Goal: Communication & Community: Answer question/provide support

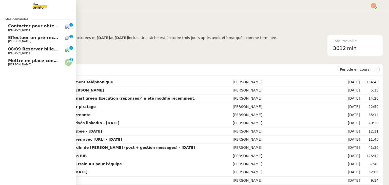
click at [47, 61] on span "Mettre en place contrat d'apprentissage [PERSON_NAME]" at bounding box center [74, 60] width 132 height 5
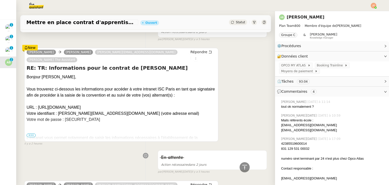
scroll to position [177, 0]
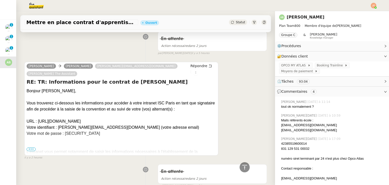
click at [31, 148] on span "•••" at bounding box center [31, 150] width 9 height 4
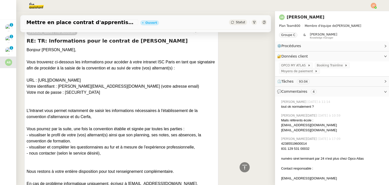
scroll to position [253, 0]
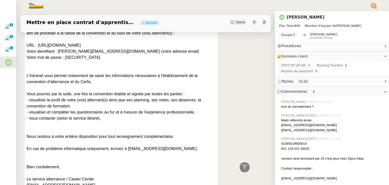
drag, startPoint x: 69, startPoint y: 79, endPoint x: 162, endPoint y: 78, distance: 93.3
click at [170, 78] on div "Bonjour [PERSON_NAME], Vous trouverez ci-dessous les informations pour accéder …" at bounding box center [122, 100] width 190 height 176
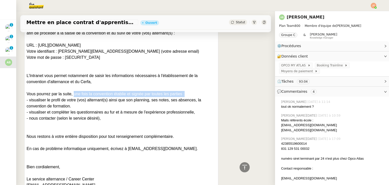
click at [80, 81] on div "Bonjour [PERSON_NAME], Vous trouverez ci-dessous les informations pour accéder …" at bounding box center [122, 100] width 190 height 176
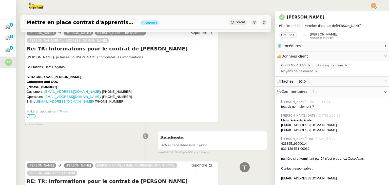
scroll to position [0, 0]
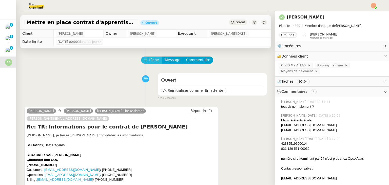
click at [149, 62] on span "Tâche" at bounding box center [154, 60] width 10 height 6
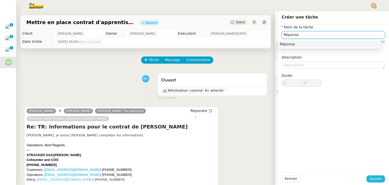
type input "Réponse"
click at [377, 177] on span "Sauver" at bounding box center [376, 179] width 12 height 6
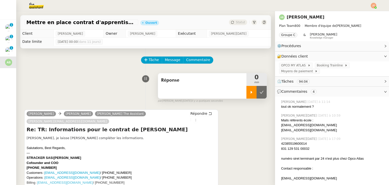
click at [250, 93] on icon at bounding box center [252, 92] width 4 height 4
click at [191, 115] on span "Répondre" at bounding box center [199, 113] width 17 height 5
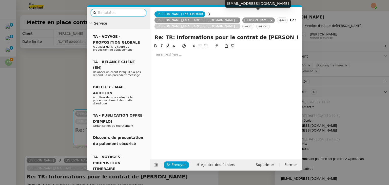
click at [270, 19] on icon at bounding box center [271, 20] width 3 height 3
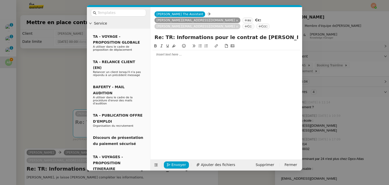
click at [69, 66] on nz-modal-container "Service TA - VOYAGE - PROPOSITION GLOBALE A utiliser dans le cadre de propositi…" at bounding box center [194, 92] width 389 height 185
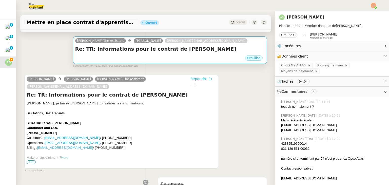
scroll to position [76, 0]
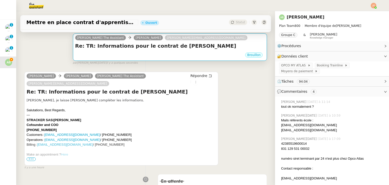
click at [138, 53] on div "Brouillon" at bounding box center [170, 56] width 190 height 8
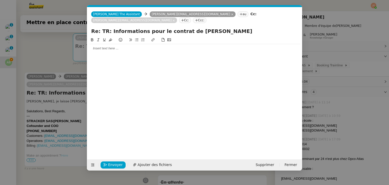
scroll to position [0, 11]
click at [127, 46] on div at bounding box center [194, 48] width 211 height 5
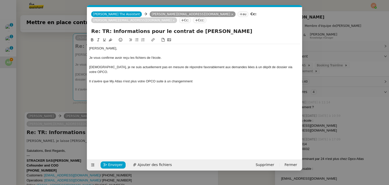
click at [50, 27] on nz-modal-container "Service TA - VOYAGE - PROPOSITION GLOBALE A utiliser dans le cadre de propositi…" at bounding box center [194, 92] width 389 height 185
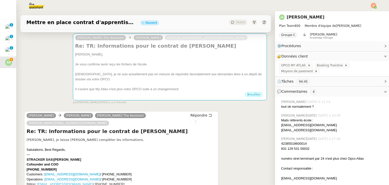
click at [36, 8] on img at bounding box center [32, 5] width 39 height 11
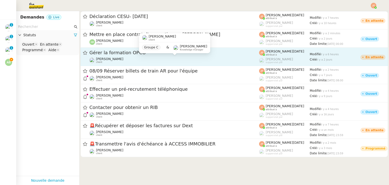
click at [124, 57] on div "[PERSON_NAME] client" at bounding box center [174, 60] width 170 height 7
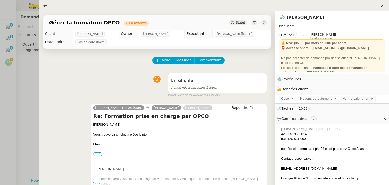
click at [24, 68] on div at bounding box center [194, 92] width 389 height 185
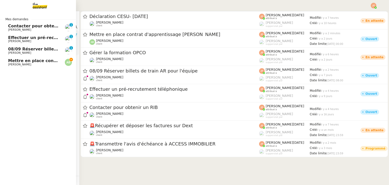
click at [12, 62] on span "Mettre en place contrat d'apprentissage [PERSON_NAME]" at bounding box center [74, 60] width 132 height 5
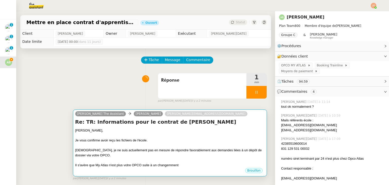
click at [130, 144] on div at bounding box center [170, 145] width 190 height 5
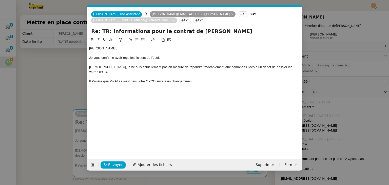
scroll to position [0, 11]
click at [202, 79] on div "Il s'avère que My Atlas n'est plus votre OPCO suite à un changemment" at bounding box center [194, 81] width 211 height 5
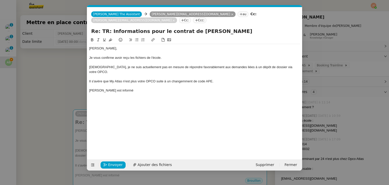
click at [188, 79] on div "Il s'avère que My Atlas n'est plus votre OPCO suite à un changemment de code AP…" at bounding box center [194, 81] width 211 height 5
click at [0, 0] on lt-span "change me nt" at bounding box center [0, 0] width 0 height 0
click at [240, 14] on icon at bounding box center [241, 14] width 3 height 3
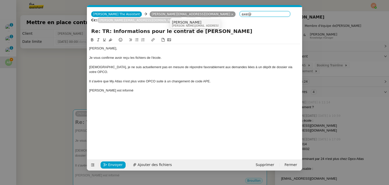
type input "axe@"
click at [26, 68] on nz-modal-container "Service TA - VOYAGE - PROPOSITION GLOBALE A utiliser dans le cadre de propositi…" at bounding box center [194, 92] width 389 height 185
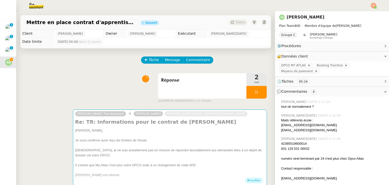
click at [31, 9] on img at bounding box center [32, 5] width 39 height 11
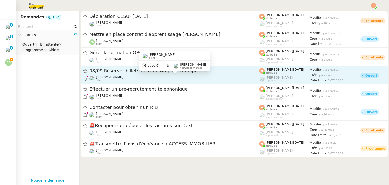
click at [115, 78] on span "[PERSON_NAME]" at bounding box center [109, 77] width 27 height 4
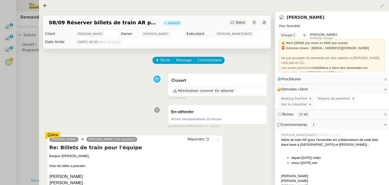
click at [33, 76] on div at bounding box center [194, 92] width 389 height 185
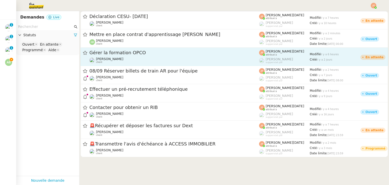
click at [119, 54] on span "Gérer la formation OPCO" at bounding box center [174, 52] width 170 height 5
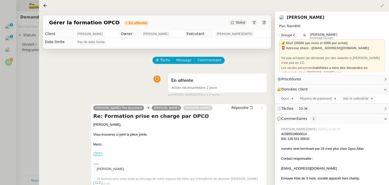
click at [15, 66] on div at bounding box center [194, 92] width 389 height 185
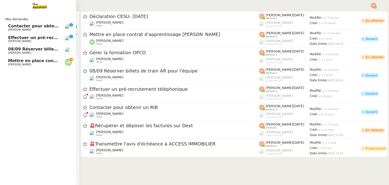
click at [26, 60] on span "Mettre en place contrat d'apprentissage [PERSON_NAME]" at bounding box center [74, 60] width 132 height 5
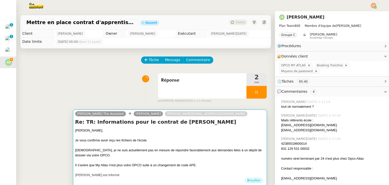
click at [153, 123] on h4 "Re: TR: Informations pour le contrat de [PERSON_NAME]" at bounding box center [170, 121] width 190 height 7
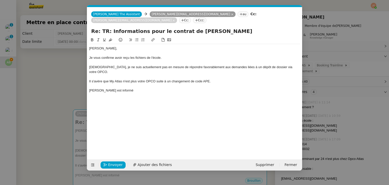
scroll to position [0, 11]
click at [238, 11] on nz-tag "au" at bounding box center [243, 14] width 11 height 6
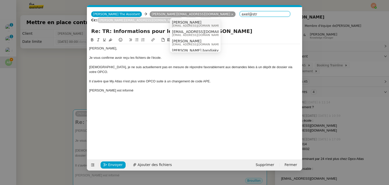
type input "axel@str"
click at [184, 25] on span "[EMAIL_ADDRESS][DOMAIN_NAME]" at bounding box center [196, 25] width 49 height 3
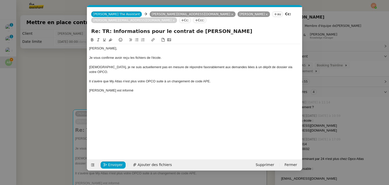
click at [129, 88] on div "[PERSON_NAME] est informé" at bounding box center [194, 90] width 211 height 5
click at [119, 88] on div "[PERSON_NAME] est informé et doir revenir vers moi avec les nouvelles données a…" at bounding box center [194, 90] width 211 height 5
click at [0, 0] on lt-span "doit" at bounding box center [0, 0] width 0 height 0
click at [119, 98] on div "Merci," at bounding box center [194, 100] width 211 height 5
click at [266, 88] on div "[PERSON_NAME] est informé et doit revenir vers moi avec les nouvelles données a…" at bounding box center [194, 90] width 211 height 5
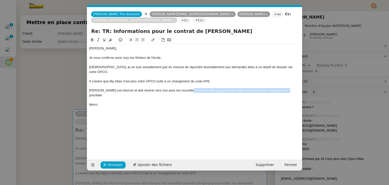
drag, startPoint x: 284, startPoint y: 79, endPoint x: 189, endPoint y: 80, distance: 95.8
click at [189, 88] on div "[PERSON_NAME] est informé et doit revenir vers moi avec les nouvelles données a…" at bounding box center [194, 92] width 211 height 9
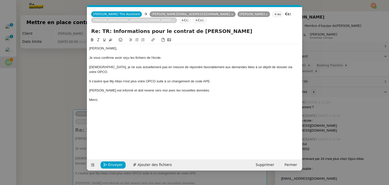
click at [135, 94] on div "[PERSON_NAME], Je vous confirme avoir reçu les fichiers de l'école. Néanmoins, …" at bounding box center [194, 74] width 211 height 60
click at [199, 88] on div "[PERSON_NAME] est informé et doit revenir vers moi avec les nouvelles données." at bounding box center [194, 90] width 211 height 5
click at [110, 165] on span "Envoyer" at bounding box center [115, 165] width 14 height 6
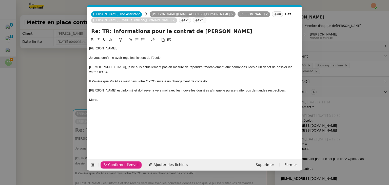
click at [110, 165] on span "Confirmer l'envoi" at bounding box center [123, 165] width 30 height 6
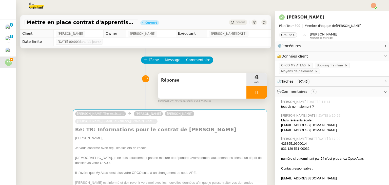
click at [255, 94] on icon at bounding box center [257, 92] width 4 height 4
click at [251, 94] on div at bounding box center [252, 92] width 10 height 13
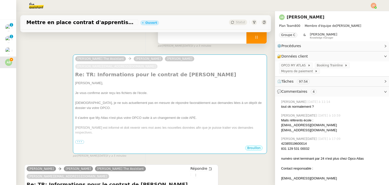
scroll to position [51, 0]
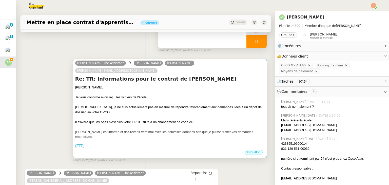
click at [103, 95] on div "Je vous confirme avoir reçu les fichiers de l'école." at bounding box center [170, 97] width 190 height 5
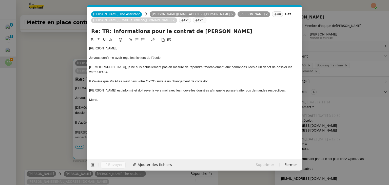
scroll to position [0, 11]
click at [30, 79] on nz-modal-container "Service TA - VOYAGE - PROPOSITION GLOBALE A utiliser dans le cadre de propositi…" at bounding box center [194, 92] width 389 height 185
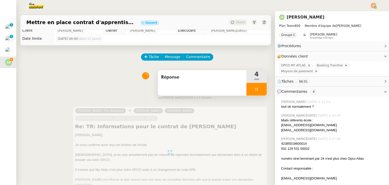
scroll to position [0, 0]
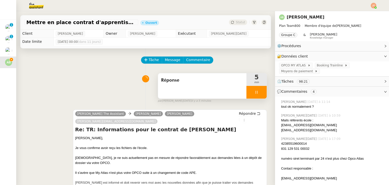
click at [247, 89] on div at bounding box center [257, 92] width 20 height 13
click at [257, 91] on button at bounding box center [262, 92] width 10 height 13
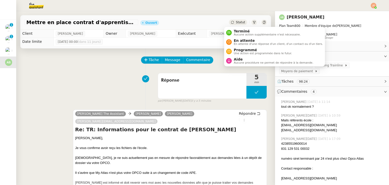
click at [237, 23] on span "Statut" at bounding box center [240, 23] width 9 height 4
click at [243, 43] on span "En attente d'une réponse d'un client, d'un contact ou d'un tiers." at bounding box center [278, 44] width 89 height 3
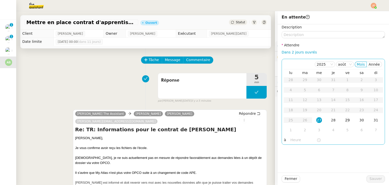
click at [345, 121] on div "29" at bounding box center [348, 120] width 6 height 6
click at [295, 141] on input "text" at bounding box center [304, 140] width 26 height 6
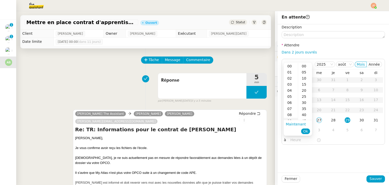
click at [290, 120] on div "09" at bounding box center [291, 121] width 14 height 6
click at [304, 66] on div "00" at bounding box center [305, 66] width 14 height 6
type input "09:00"
click at [307, 131] on span "Ok" at bounding box center [305, 131] width 5 height 5
click at [373, 180] on span "Sauver" at bounding box center [376, 179] width 12 height 6
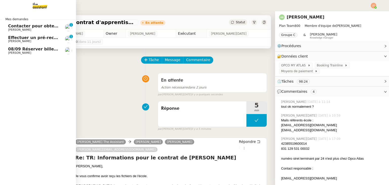
click at [25, 52] on span "[PERSON_NAME]" at bounding box center [19, 52] width 23 height 3
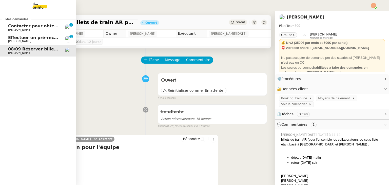
click at [34, 40] on span "[PERSON_NAME]" at bounding box center [33, 41] width 51 height 3
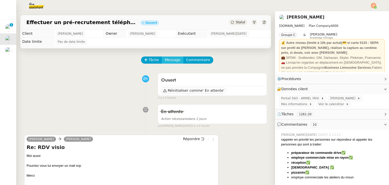
click at [166, 60] on span "Message" at bounding box center [172, 60] width 15 height 6
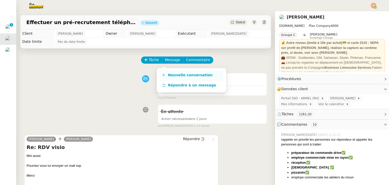
click at [174, 76] on span "Nouvelle conversation" at bounding box center [190, 75] width 45 height 4
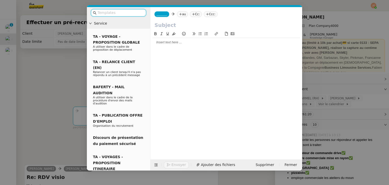
click at [177, 15] on nz-tag "au" at bounding box center [182, 14] width 11 height 6
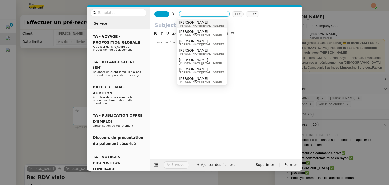
paste input "[EMAIL_ADDRESS][DOMAIN_NAME]"
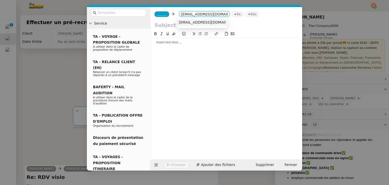
type input "[EMAIL_ADDRESS][DOMAIN_NAME]"
click at [190, 21] on span "[EMAIL_ADDRESS][DOMAIN_NAME]" at bounding box center [210, 22] width 62 height 4
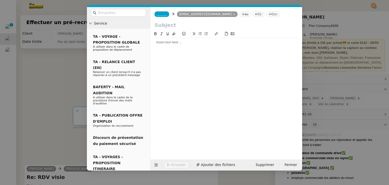
click at [161, 15] on span "_______" at bounding box center [162, 14] width 11 height 4
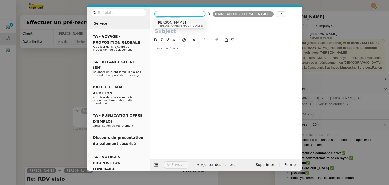
click at [25, 72] on nz-modal-container "Service TA - VOYAGE - PROPOSITION GLOBALE A utiliser dans le cadre de propositi…" at bounding box center [194, 92] width 389 height 185
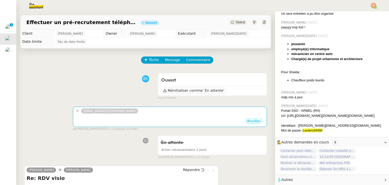
scroll to position [337, 0]
click at [286, 178] on span "Autres" at bounding box center [287, 180] width 11 height 4
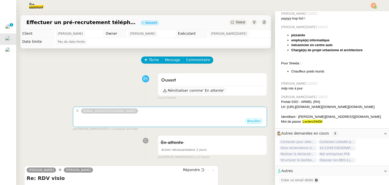
scroll to position [346, 0]
click at [292, 180] on span "Créer un email dédié" at bounding box center [298, 180] width 34 height 5
click at [292, 178] on icon "button" at bounding box center [293, 179] width 3 height 3
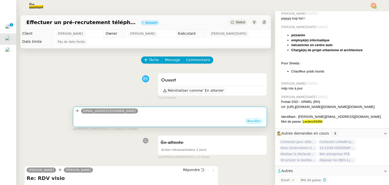
click at [173, 120] on div "Brouillon" at bounding box center [170, 122] width 190 height 8
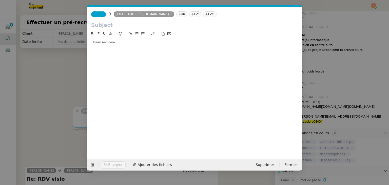
scroll to position [347, 0]
click at [98, 15] on span "_______" at bounding box center [98, 14] width 11 height 4
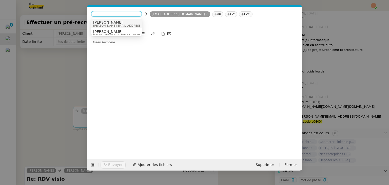
paste input "[EMAIL_ADDRESS][DOMAIN_NAME]"
type input "[EMAIL_ADDRESS][DOMAIN_NAME]"
click at [116, 23] on span "[EMAIL_ADDRESS][DOMAIN_NAME]" at bounding box center [124, 22] width 62 height 4
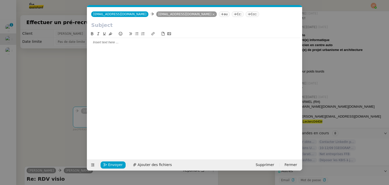
click at [130, 54] on div at bounding box center [194, 91] width 211 height 121
click at [118, 42] on div at bounding box center [194, 42] width 211 height 5
click at [109, 27] on input "text" at bounding box center [194, 25] width 207 height 8
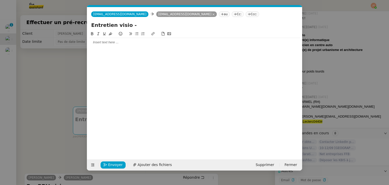
paste input "Chargé(e) de Communication Groupe - Grande Distribution"
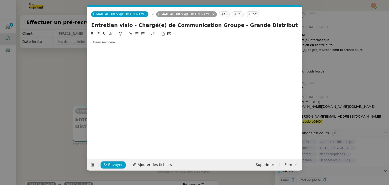
type input "Entretien visio - Chargé(e) de Communication Groupe - Grande Distribution"
click at [115, 44] on div at bounding box center [194, 42] width 211 height 5
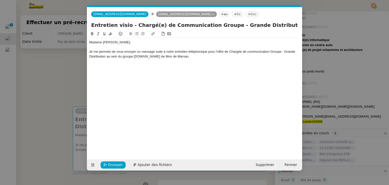
click at [159, 57] on div "Je me permets de vous envoyer un message suite à notre entretien téléphonique p…" at bounding box center [194, 53] width 211 height 9
click at [141, 57] on div "Je me permets de vous envoyer un message suite à notre entretien téléphonique p…" at bounding box center [194, 53] width 211 height 9
click at [139, 57] on div "Je me permets de vous envoyer un message suite à notre entretien téléphonique p…" at bounding box center [194, 53] width 211 height 9
click at [0, 0] on lt-span "·[PERSON_NAME]" at bounding box center [0, 0] width 0 height 0
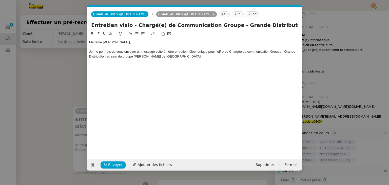
click at [137, 57] on div "Je me permets de vous envoyer un message suite à notre entretien téléphonique p…" at bounding box center [194, 53] width 211 height 9
click at [188, 57] on div "Je me permets de vous envoyer un message suite à notre entretien téléphonique p…" at bounding box center [194, 53] width 211 height 9
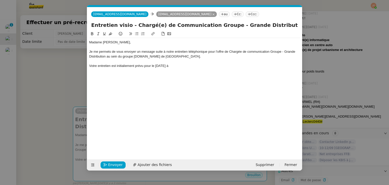
click at [67, 82] on nz-modal-container "Service TA - VOYAGE - PROPOSITION GLOBALE A utiliser dans le cadre de propositi…" at bounding box center [194, 92] width 389 height 185
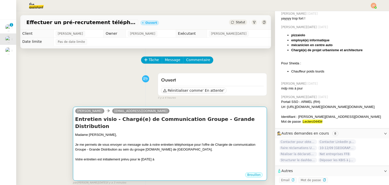
scroll to position [177, 0]
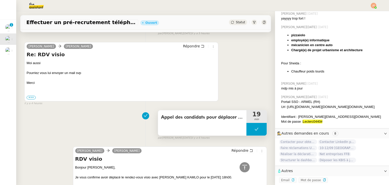
click at [247, 123] on button at bounding box center [257, 129] width 20 height 13
click at [247, 123] on div at bounding box center [252, 129] width 10 height 13
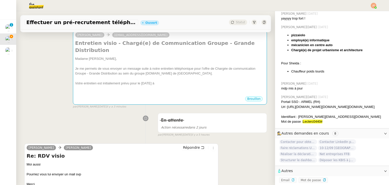
scroll to position [0, 0]
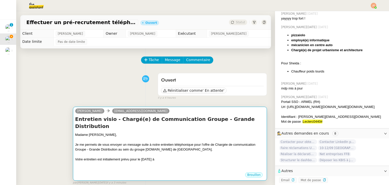
click at [169, 143] on div "Je me permets de vous envoyer un message suite à notre entretien téléphonique p…" at bounding box center [170, 147] width 190 height 10
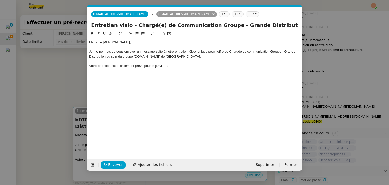
scroll to position [347, 0]
click at [197, 66] on div "Votre entretien est initialiement prévu pour le [DATE] à" at bounding box center [194, 66] width 211 height 5
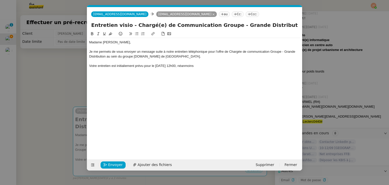
click at [125, 66] on div "Votre entretien est initialiement prévu pour le [DATE] 12h00, néanmoins" at bounding box center [194, 66] width 211 height 5
click at [0, 0] on lt-span "initia le ment" at bounding box center [0, 0] width 0 height 0
click at [117, 65] on div "Votre entretien est initialement prévu pour le [DATE] 12h00, néanmoins" at bounding box center [194, 66] width 211 height 5
drag, startPoint x: 212, startPoint y: 66, endPoint x: 192, endPoint y: 66, distance: 20.0
click at [192, 66] on div "Votre entretien initialement prévu pour le [DATE] 12h00, néanmoins" at bounding box center [194, 66] width 211 height 5
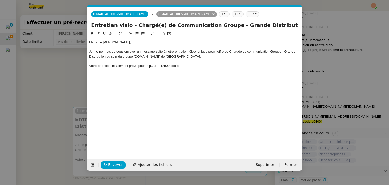
click at [39, 83] on nz-modal-container "Service TA - VOYAGE - PROPOSITION GLOBALE A utiliser dans le cadre de propositi…" at bounding box center [194, 92] width 389 height 185
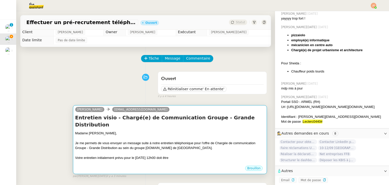
scroll to position [0, 0]
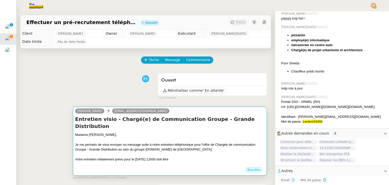
click at [194, 137] on div at bounding box center [170, 139] width 190 height 5
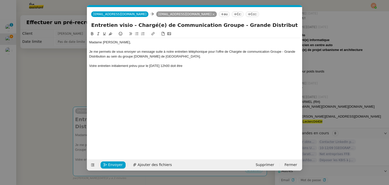
scroll to position [347, 0]
click at [210, 64] on div "Votre entretien initialement prévu pour le [DATE] 12h00 doit être" at bounding box center [194, 66] width 211 height 5
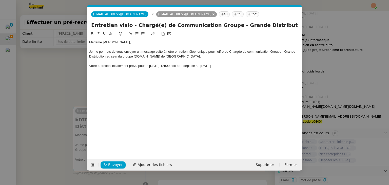
click at [61, 98] on nz-modal-container "Service TA - VOYAGE - PROPOSITION GLOBALE A utiliser dans le cadre de propositi…" at bounding box center [194, 92] width 389 height 185
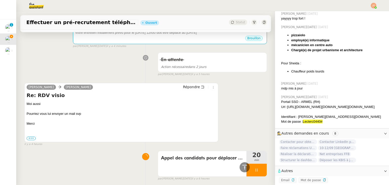
scroll to position [0, 0]
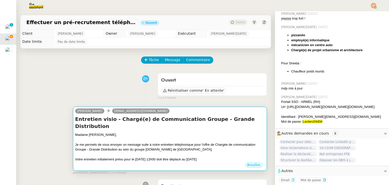
click at [152, 137] on div at bounding box center [170, 139] width 190 height 5
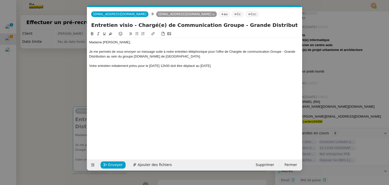
scroll to position [347, 0]
click at [250, 67] on div "Votre entretien initialement prévu pour le [DATE] 12h00 doit être déplacé au [D…" at bounding box center [194, 66] width 211 height 5
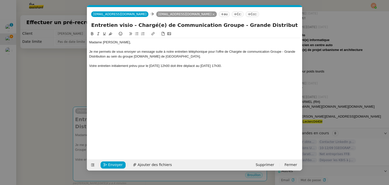
click at [89, 65] on nz-spin "[PERSON_NAME], Je me permets de vous envoyer un message suite à notre entretien…" at bounding box center [194, 92] width 215 height 123
click at [90, 65] on div "Votre entretien initialement prévu pour le [DATE] 12h00 doit être déplacé au [D…" at bounding box center [194, 66] width 211 height 5
click at [94, 77] on div at bounding box center [194, 75] width 211 height 5
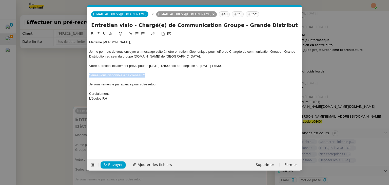
drag, startPoint x: 147, startPoint y: 77, endPoint x: 103, endPoint y: 49, distance: 52.3
click at [87, 77] on nz-spin "[PERSON_NAME], Je me permets de vous envoyer un message suite à notre entretien…" at bounding box center [194, 92] width 215 height 123
click at [138, 33] on icon at bounding box center [136, 33] width 3 height 3
click at [156, 86] on div "Je vous remercie par avance pour votre retour." at bounding box center [194, 84] width 211 height 5
drag, startPoint x: 149, startPoint y: 66, endPoint x: 170, endPoint y: 44, distance: 30.1
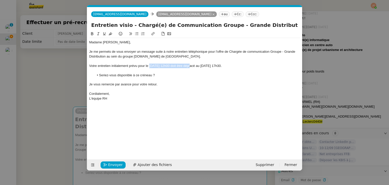
click at [192, 65] on div "Votre entretien initialement prévu pour le [DATE] 12h00 doit être déplacé au [D…" at bounding box center [194, 66] width 211 height 5
click at [92, 34] on icon at bounding box center [92, 33] width 2 height 3
click at [235, 85] on div "Je vous remercie par avance pour votre retour." at bounding box center [194, 84] width 211 height 5
drag, startPoint x: 225, startPoint y: 66, endPoint x: 257, endPoint y: 66, distance: 31.7
click at [257, 66] on div "Votre entretien initialement prévu pour le [DATE] 12h00 doit être déplacé au [D…" at bounding box center [194, 66] width 211 height 5
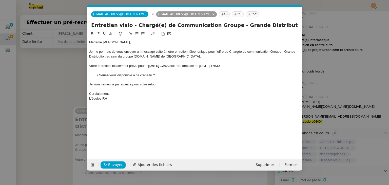
click at [93, 34] on icon at bounding box center [92, 34] width 4 height 4
click at [223, 74] on li "Seriez-vous disponible à ce créneau ?" at bounding box center [197, 75] width 206 height 5
drag, startPoint x: 208, startPoint y: 66, endPoint x: 219, endPoint y: 66, distance: 11.2
click at [219, 66] on div "Votre entretien initialement prévu pour le [DATE] 12h00 doit être déplacé au [D…" at bounding box center [194, 66] width 211 height 5
click at [103, 34] on icon at bounding box center [104, 33] width 3 height 3
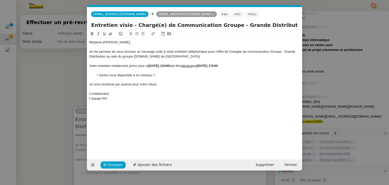
click at [185, 79] on div at bounding box center [194, 80] width 211 height 5
click at [62, 120] on nz-modal-container "Service TA - VOYAGE - PROPOSITION GLOBALE A utiliser dans le cadre de propositi…" at bounding box center [194, 92] width 389 height 185
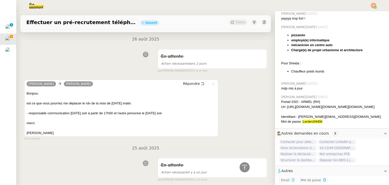
scroll to position [431, 0]
click at [119, 54] on div "En attente Action nécessaire dans 2 jours false par [PERSON_NAME][DATE] [DATE]" at bounding box center [145, 59] width 243 height 26
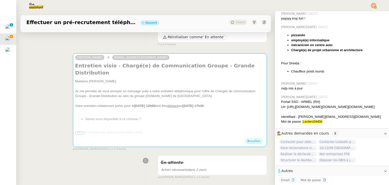
scroll to position [76, 0]
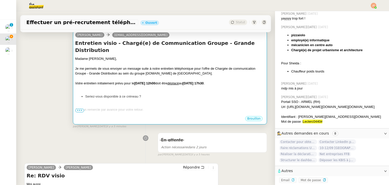
click at [160, 96] on div "[PERSON_NAME], Je me permets de vous envoyer un message suite à notre entretien…" at bounding box center [170, 91] width 190 height 71
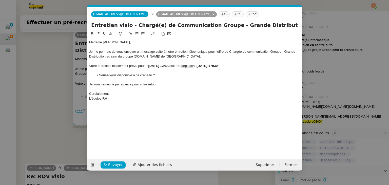
scroll to position [347, 0]
click at [232, 12] on nz-tag "Cc:" at bounding box center [238, 14] width 12 height 6
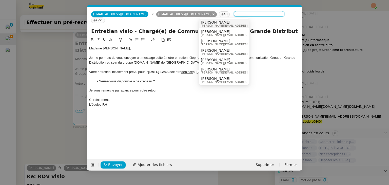
click at [44, 79] on nz-modal-container "Service TA - VOYAGE - PROPOSITION GLOBALE A utiliser dans le cadre de propositi…" at bounding box center [194, 92] width 389 height 185
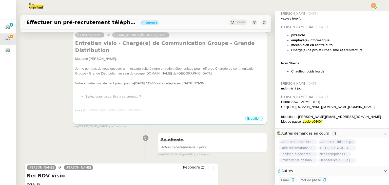
scroll to position [346, 0]
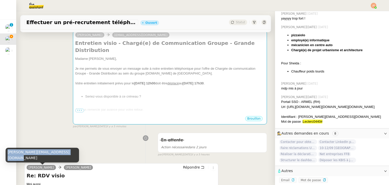
drag, startPoint x: 7, startPoint y: 158, endPoint x: 66, endPoint y: 156, distance: 59.1
click at [66, 156] on div "[PERSON_NAME][EMAIL_ADDRESS][DOMAIN_NAME]" at bounding box center [43, 155] width 74 height 15
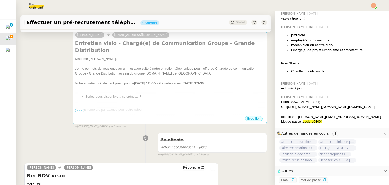
copy div "[PERSON_NAME][EMAIL_ADDRESS][DOMAIN_NAME]"
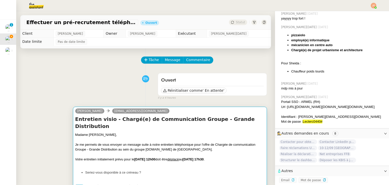
click at [145, 132] on div "Madame [PERSON_NAME]," at bounding box center [170, 134] width 190 height 5
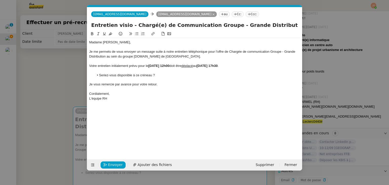
scroll to position [0, 11]
click at [234, 14] on icon at bounding box center [235, 14] width 3 height 0
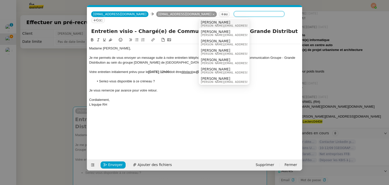
paste input "[PERSON_NAME][EMAIL_ADDRESS][DOMAIN_NAME]"
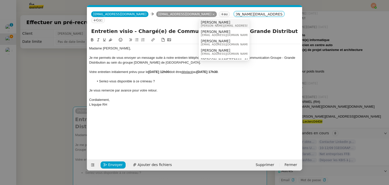
type input "[PERSON_NAME][EMAIL_ADDRESS][DOMAIN_NAME]"
click at [210, 25] on span "[PERSON_NAME][EMAIL_ADDRESS][DOMAIN_NAME]" at bounding box center [237, 25] width 72 height 3
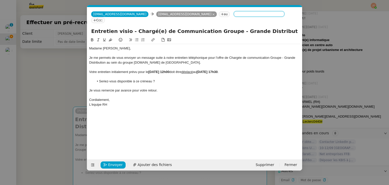
scroll to position [0, 0]
click at [68, 85] on nz-modal-container "Service TA - VOYAGE - PROPOSITION GLOBALE A utiliser dans le cadre de propositi…" at bounding box center [194, 92] width 389 height 185
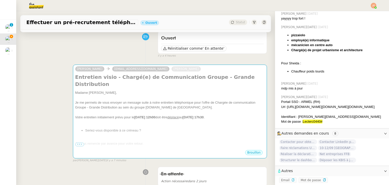
scroll to position [51, 0]
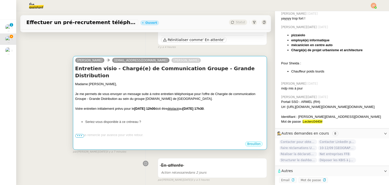
click at [133, 111] on div at bounding box center [170, 113] width 190 height 5
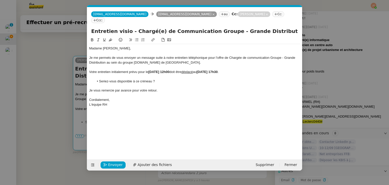
scroll to position [0, 11]
click at [111, 163] on span "Envoyer" at bounding box center [115, 165] width 14 height 6
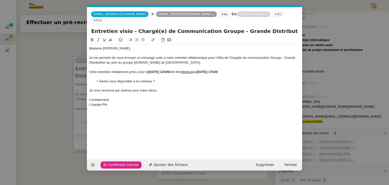
click at [111, 163] on span "Confirmer l'envoi" at bounding box center [123, 165] width 30 height 6
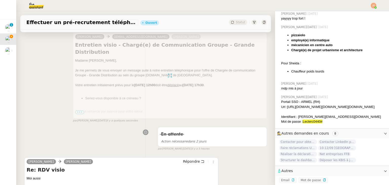
scroll to position [203, 0]
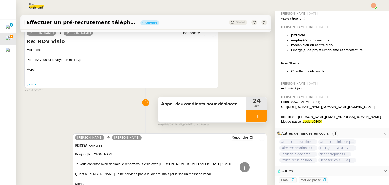
click at [247, 118] on div at bounding box center [257, 116] width 20 height 13
click at [260, 117] on icon at bounding box center [262, 116] width 4 height 3
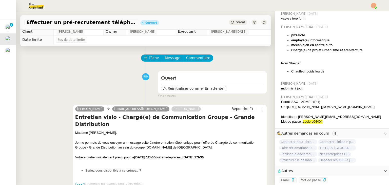
scroll to position [0, 0]
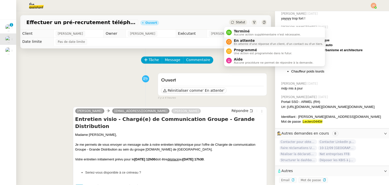
click at [238, 43] on span "En attente d'une réponse d'un client, d'un contact ou d'un tiers." at bounding box center [278, 44] width 89 height 3
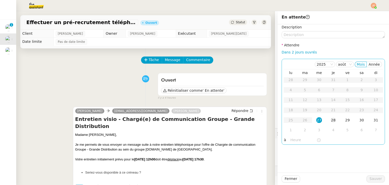
click at [332, 121] on div "28" at bounding box center [334, 120] width 6 height 6
click at [293, 139] on input "text" at bounding box center [304, 140] width 26 height 6
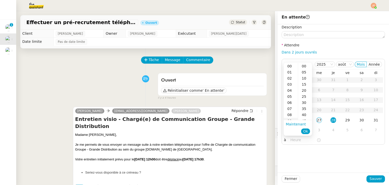
click at [292, 119] on div "09" at bounding box center [291, 121] width 14 height 6
click at [304, 66] on div "00" at bounding box center [305, 66] width 14 height 6
type input "09:00"
click at [306, 131] on span "Ok" at bounding box center [305, 131] width 5 height 5
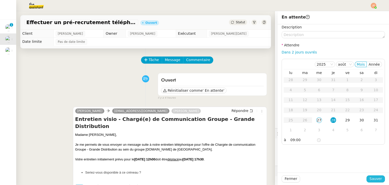
click at [373, 179] on span "Sauver" at bounding box center [376, 179] width 12 height 6
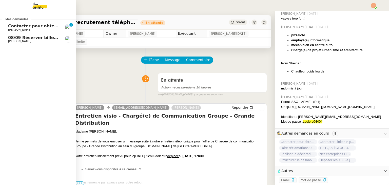
click at [25, 25] on span "Contacter pour obtenir un RIB" at bounding box center [42, 26] width 69 height 5
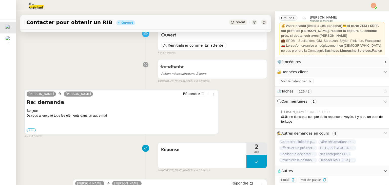
scroll to position [51, 0]
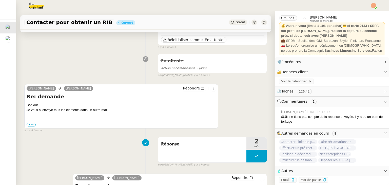
click at [31, 127] on div "••• Le [DATE] 11:02, [PERSON_NAME] < [PERSON_NAME][EMAIL_ADDRESS][DOMAIN_NAME] …" at bounding box center [122, 124] width 190 height 5
click at [34, 125] on label "•••" at bounding box center [31, 125] width 9 height 4
click at [0, 0] on input "•••" at bounding box center [0, 0] width 0 height 0
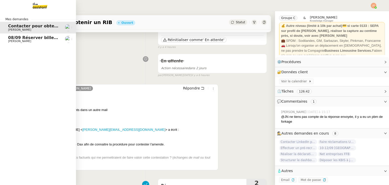
click at [23, 42] on span "[PERSON_NAME]" at bounding box center [19, 41] width 23 height 3
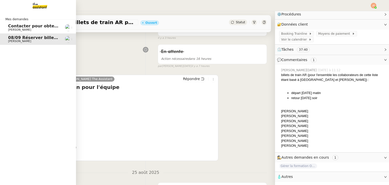
click at [28, 26] on span "Contacter pour obtenir un RIB" at bounding box center [42, 26] width 69 height 5
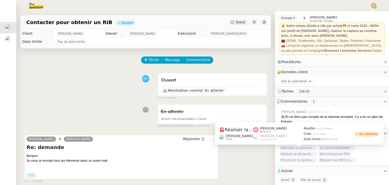
click at [297, 152] on span "Réaliser la déclaration phytosanitaire 2024" at bounding box center [298, 154] width 38 height 5
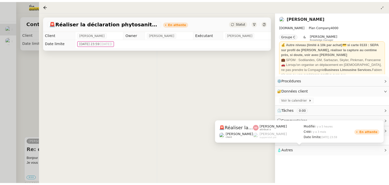
scroll to position [20, 0]
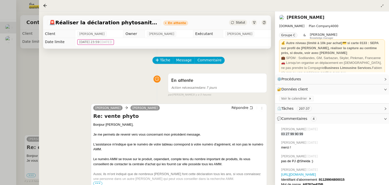
click at [31, 64] on div at bounding box center [194, 92] width 389 height 185
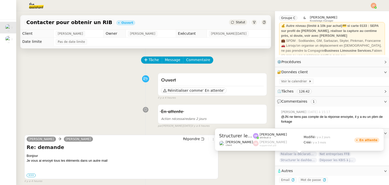
click at [294, 158] on span "Structurer le dashboard Notion" at bounding box center [298, 160] width 38 height 5
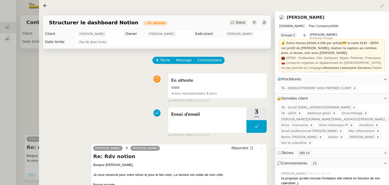
click at [26, 81] on div at bounding box center [194, 92] width 389 height 185
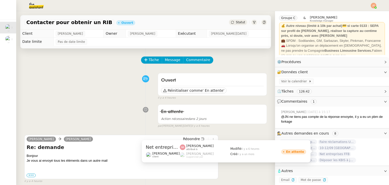
click at [332, 152] on span "Net entreprises FFB" at bounding box center [334, 154] width 33 height 5
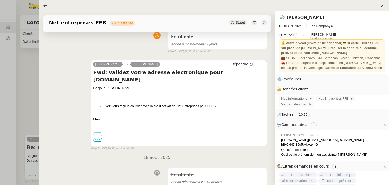
scroll to position [51, 0]
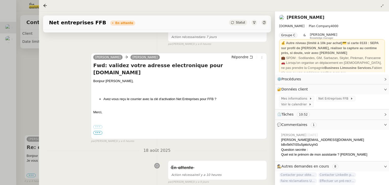
click at [36, 80] on div at bounding box center [194, 92] width 389 height 185
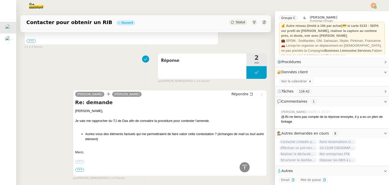
scroll to position [76, 0]
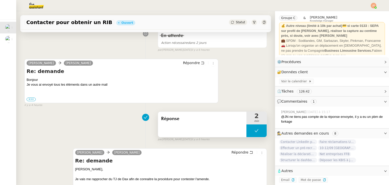
click at [247, 130] on button at bounding box center [257, 130] width 20 height 13
click at [250, 130] on icon at bounding box center [252, 131] width 4 height 4
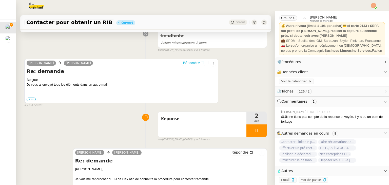
click at [189, 62] on span "Répondre" at bounding box center [191, 62] width 17 height 5
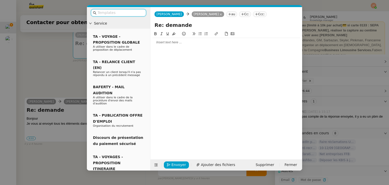
scroll to position [21, 0]
click at [177, 43] on div at bounding box center [227, 42] width 148 height 5
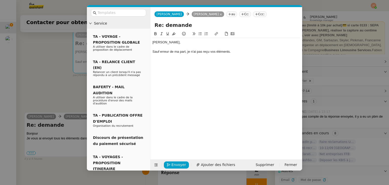
click at [196, 51] on div "Sauf erreur de ma part, je n'ai pas reçu vos éléments." at bounding box center [227, 51] width 148 height 5
click at [242, 52] on div "Sauf erreur de ma part, je n'ai pas reçu vos éléments." at bounding box center [227, 51] width 148 height 5
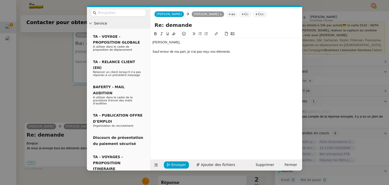
click at [200, 34] on icon at bounding box center [200, 33] width 3 height 3
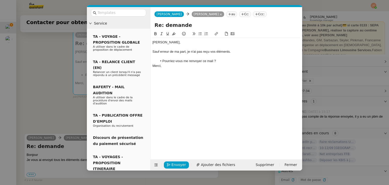
click at [220, 62] on li "Pourriez-vous me renvoyer ce mail ?" at bounding box center [229, 61] width 143 height 5
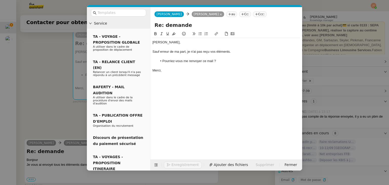
click at [204, 61] on li "Pourriez-vous me renvoyer ce mail ?" at bounding box center [229, 61] width 143 height 5
click at [197, 69] on div "Merci," at bounding box center [227, 70] width 148 height 5
click at [175, 165] on span "Envoyer" at bounding box center [179, 165] width 14 height 6
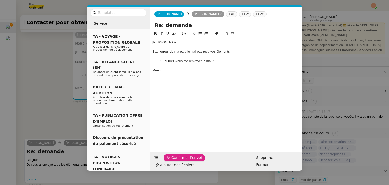
click at [175, 161] on span "Confirmer l'envoi" at bounding box center [187, 158] width 30 height 6
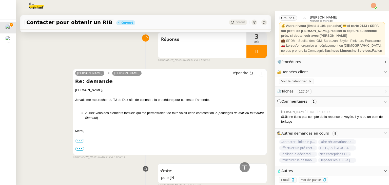
scroll to position [203, 0]
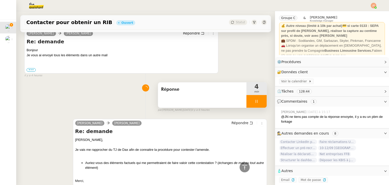
click at [255, 101] on icon at bounding box center [257, 101] width 4 height 4
click at [258, 102] on button at bounding box center [262, 101] width 10 height 13
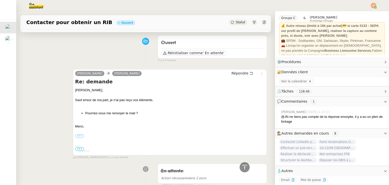
scroll to position [0, 0]
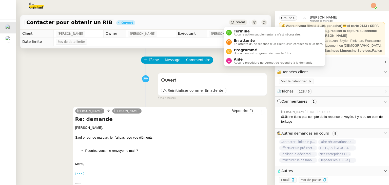
click at [236, 21] on span "Statut" at bounding box center [240, 23] width 9 height 4
click at [239, 43] on span "En attente d'une réponse d'un client, d'un contact ou d'un tiers." at bounding box center [278, 44] width 89 height 3
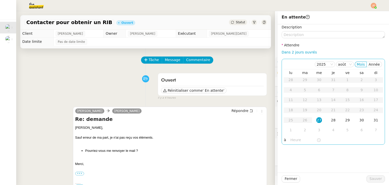
scroll to position [20, 0]
click at [345, 120] on div "29" at bounding box center [348, 120] width 6 height 6
click at [298, 137] on input "text" at bounding box center [304, 140] width 26 height 6
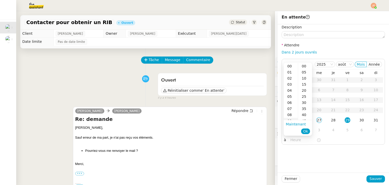
click at [294, 119] on div "09" at bounding box center [291, 121] width 14 height 6
click at [305, 65] on div "00" at bounding box center [305, 66] width 14 height 6
type input "09:00"
click at [307, 132] on span "Ok" at bounding box center [305, 131] width 5 height 5
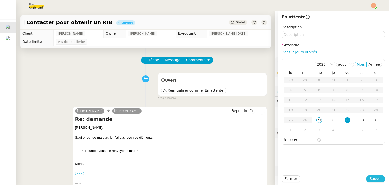
click at [371, 176] on button "Sauver" at bounding box center [376, 178] width 19 height 7
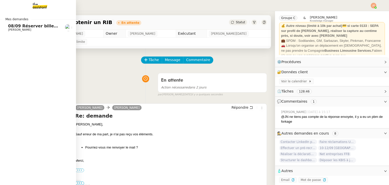
click at [23, 26] on span "08/09 Réserver billets de train AR pour l'équipe" at bounding box center [62, 26] width 109 height 5
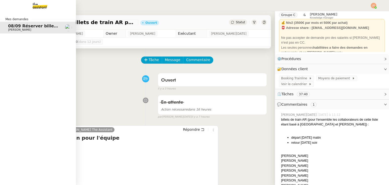
scroll to position [68, 0]
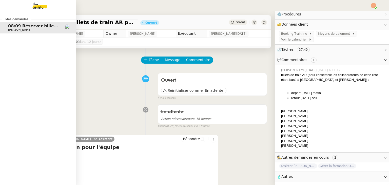
click at [10, 28] on span "08/09 Réserver billets de train AR pour l'équipe" at bounding box center [62, 26] width 109 height 5
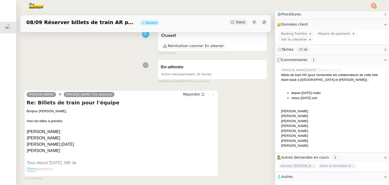
scroll to position [51, 0]
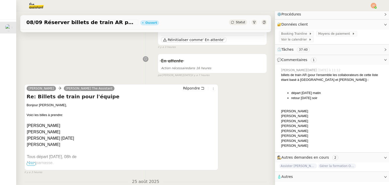
click at [33, 165] on span "•••" at bounding box center [31, 164] width 9 height 4
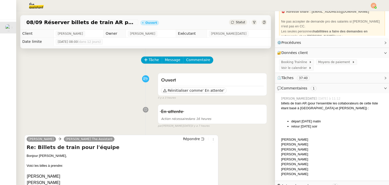
scroll to position [0, 0]
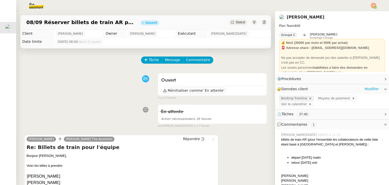
click at [294, 100] on span "Booking Trainline" at bounding box center [295, 98] width 28 height 5
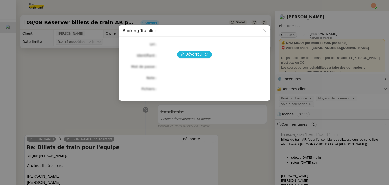
click at [193, 56] on span "Déverrouiller" at bounding box center [197, 54] width 23 height 6
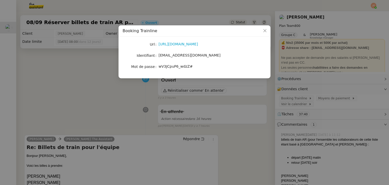
click at [179, 41] on div "[URL][DOMAIN_NAME]" at bounding box center [201, 44] width 84 height 6
click at [179, 44] on link "[URL][DOMAIN_NAME]" at bounding box center [179, 44] width 40 height 4
drag, startPoint x: 191, startPoint y: 66, endPoint x: 157, endPoint y: 67, distance: 33.7
click at [157, 67] on nz-form-item "Mot de passe [SECURITY_DATA]" at bounding box center [195, 66] width 144 height 7
copy nz-form-item "wV3JCpuP6_wdzZ#"
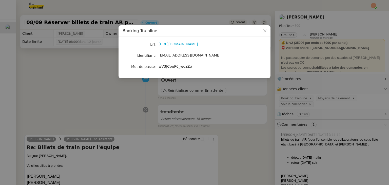
click at [86, 80] on nz-modal-container "Booking Trainline Url [URL][DOMAIN_NAME] Identifiant [EMAIL_ADDRESS][DOMAIN_NAM…" at bounding box center [194, 92] width 389 height 185
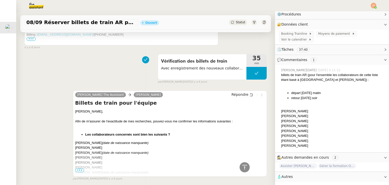
scroll to position [1039, 0]
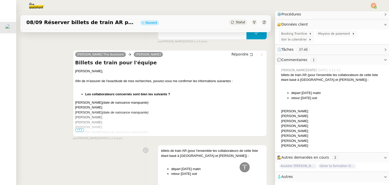
click at [76, 130] on span "•••" at bounding box center [79, 130] width 9 height 4
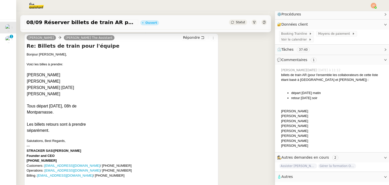
scroll to position [0, 0]
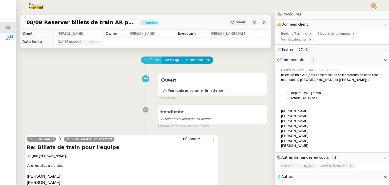
click at [151, 58] on span "Tâche" at bounding box center [154, 60] width 10 height 6
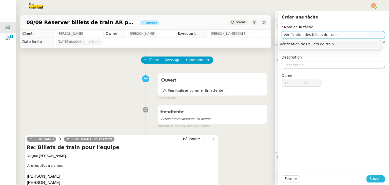
type input "Vérification des billets de train"
click at [370, 177] on span "Sauver" at bounding box center [376, 179] width 12 height 6
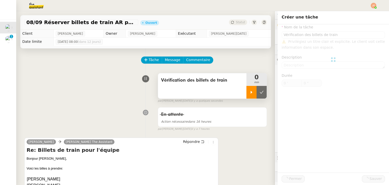
click at [250, 92] on icon at bounding box center [252, 92] width 4 height 4
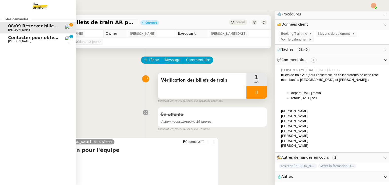
click at [50, 36] on span "Contacter pour obtenir un RIB" at bounding box center [42, 37] width 69 height 5
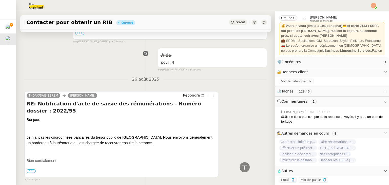
scroll to position [507, 0]
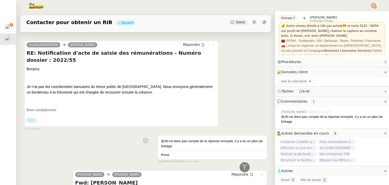
click at [31, 121] on span "•••" at bounding box center [31, 121] width 9 height 4
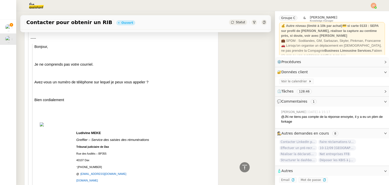
scroll to position [1318, 0]
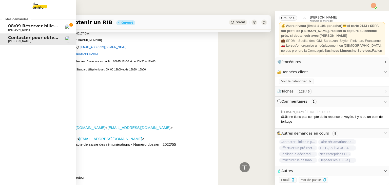
click at [23, 25] on span "08/09 Réserver billets de train AR pour l'équipe" at bounding box center [62, 26] width 109 height 5
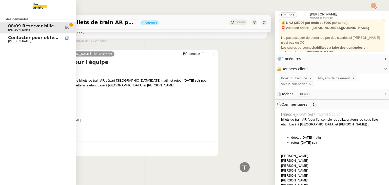
scroll to position [282, 0]
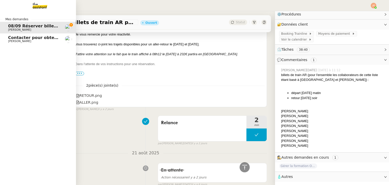
click at [25, 37] on span "Contacter pour obtenir un RIB" at bounding box center [42, 37] width 69 height 5
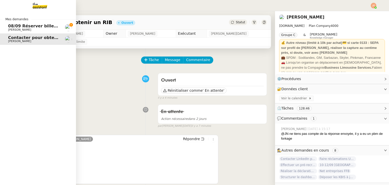
click at [17, 29] on span "[PERSON_NAME]" at bounding box center [19, 29] width 23 height 3
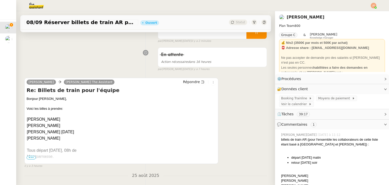
scroll to position [76, 0]
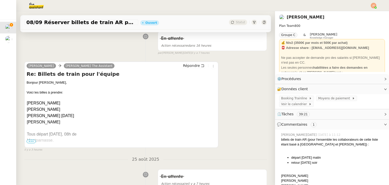
click at [187, 70] on div "[PERSON_NAME] [PERSON_NAME] The Assistant Répondre" at bounding box center [122, 67] width 190 height 8
click at [187, 65] on span "Répondre" at bounding box center [191, 65] width 17 height 5
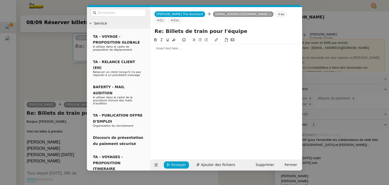
click at [178, 46] on div at bounding box center [227, 48] width 148 height 5
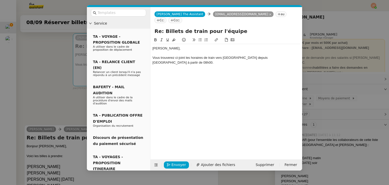
click at [161, 70] on div at bounding box center [227, 72] width 148 height 5
click at [156, 70] on div at bounding box center [227, 72] width 148 height 5
click at [154, 70] on div at bounding box center [227, 72] width 148 height 5
click at [158, 70] on div at bounding box center [227, 72] width 148 height 5
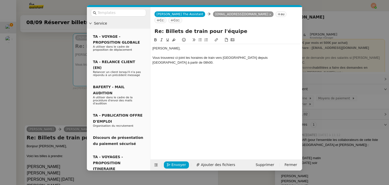
click at [106, 17] on div at bounding box center [118, 12] width 63 height 11
click at [163, 65] on div "[PERSON_NAME], Vous trouverez ci-joint les horaires de train vers [GEOGRAPHIC_D…" at bounding box center [227, 60] width 148 height 32
click at [157, 70] on div at bounding box center [227, 72] width 148 height 5
click at [201, 38] on icon at bounding box center [200, 40] width 4 height 4
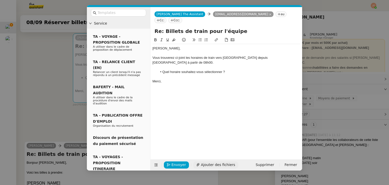
click at [213, 164] on span "Ajouter des fichiers" at bounding box center [218, 165] width 34 height 6
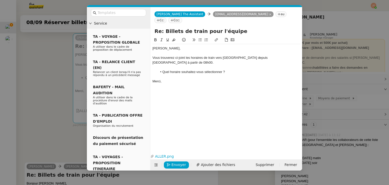
click at [296, 56] on div "Vous trouverez ci-joint les horaires de train vers [GEOGRAPHIC_DATA] depuis [GE…" at bounding box center [227, 60] width 148 height 9
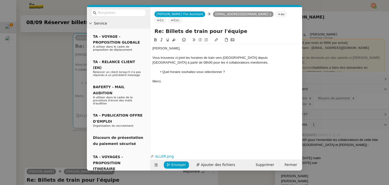
click at [168, 79] on div "Merci," at bounding box center [227, 81] width 148 height 5
click at [179, 162] on span "Envoyer" at bounding box center [179, 165] width 14 height 6
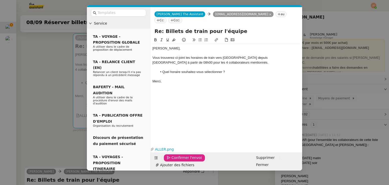
click at [179, 161] on span "Confirmer l'envoi" at bounding box center [187, 158] width 30 height 6
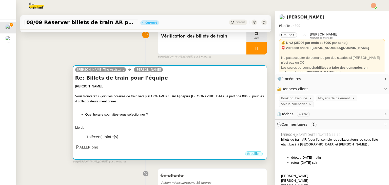
scroll to position [0, 0]
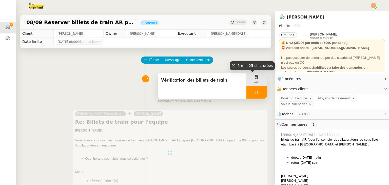
drag, startPoint x: 247, startPoint y: 94, endPoint x: 252, endPoint y: 93, distance: 4.9
click at [248, 94] on div at bounding box center [257, 92] width 20 height 13
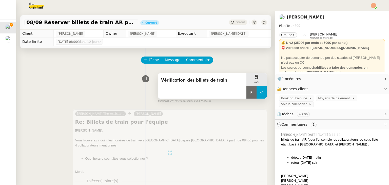
click at [260, 93] on icon at bounding box center [262, 92] width 4 height 4
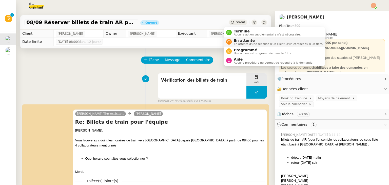
click at [240, 41] on span "En attente" at bounding box center [278, 41] width 89 height 4
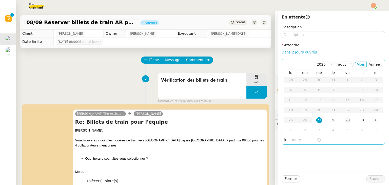
click at [345, 119] on div "29" at bounding box center [348, 120] width 6 height 6
click at [301, 139] on input "text" at bounding box center [304, 140] width 26 height 6
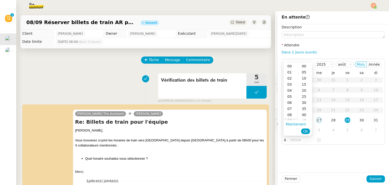
click at [289, 119] on div "09" at bounding box center [291, 121] width 14 height 6
click at [304, 67] on div "00" at bounding box center [305, 66] width 14 height 6
type input "09:00"
click at [306, 134] on li "Ok" at bounding box center [305, 131] width 9 height 7
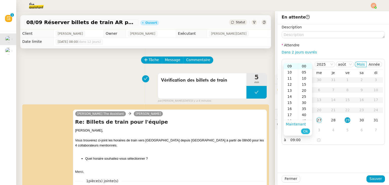
click at [306, 133] on span "Ok" at bounding box center [305, 131] width 5 height 5
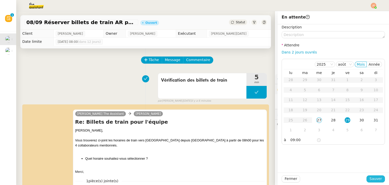
click at [374, 181] on span "Sauver" at bounding box center [376, 179] width 12 height 6
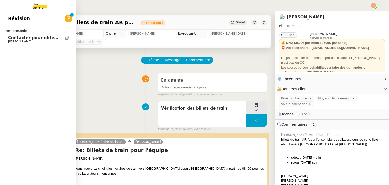
click at [28, 40] on span "[PERSON_NAME]" at bounding box center [33, 41] width 51 height 3
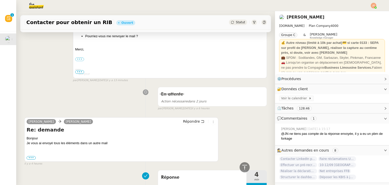
scroll to position [304, 0]
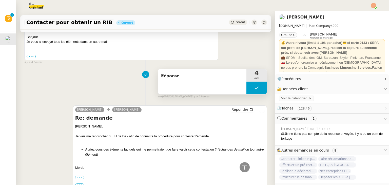
click at [247, 86] on button at bounding box center [257, 88] width 20 height 13
click at [250, 87] on icon at bounding box center [252, 88] width 4 height 4
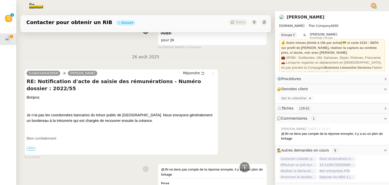
scroll to position [482, 0]
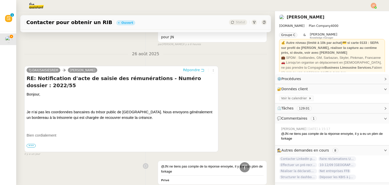
click at [187, 71] on span "Répondre" at bounding box center [191, 69] width 17 height 5
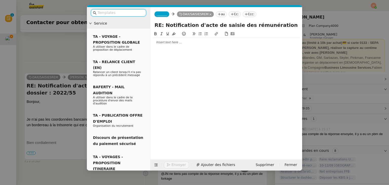
scroll to position [521, 0]
click at [64, 40] on nz-modal-container "Service TA - VOYAGE - PROPOSITION GLOBALE A utiliser dans le cadre de propositi…" at bounding box center [194, 92] width 389 height 185
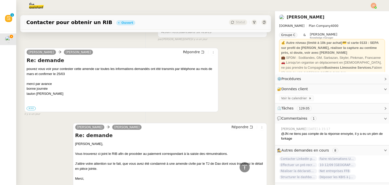
scroll to position [1002, 0]
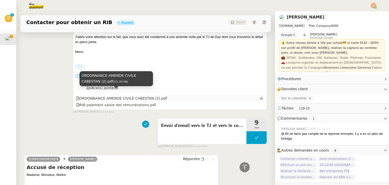
click at [140, 96] on div "ORDONNANCE AMENDE CIVILE CABESTAN (2).pdf" at bounding box center [121, 99] width 91 height 6
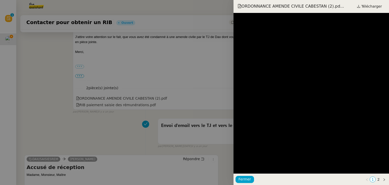
click at [136, 116] on div at bounding box center [194, 92] width 389 height 185
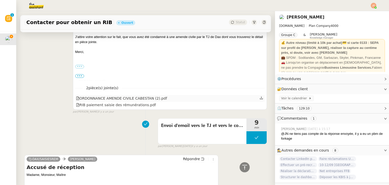
click at [260, 96] on icon at bounding box center [262, 98] width 4 height 4
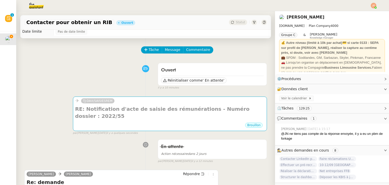
scroll to position [0, 0]
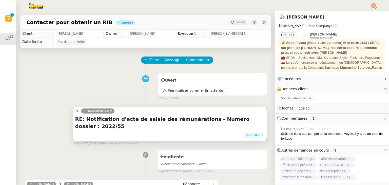
click at [166, 132] on div "Brouillon" at bounding box center [170, 136] width 190 height 8
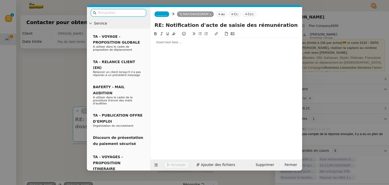
click at [177, 44] on div at bounding box center [227, 42] width 148 height 5
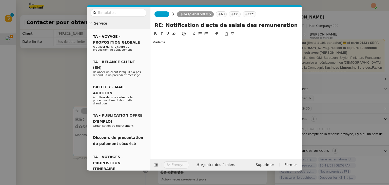
click at [163, 13] on span "_______" at bounding box center [162, 14] width 11 height 4
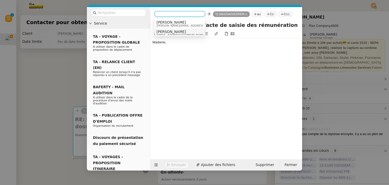
scroll to position [3, 0]
click at [177, 32] on span "[EMAIL_ADDRESS][DOMAIN_NAME]" at bounding box center [181, 32] width 49 height 3
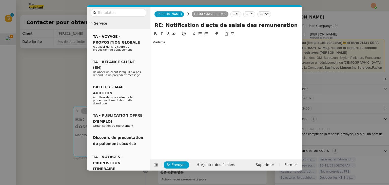
scroll to position [0, 0]
click at [163, 53] on div at bounding box center [227, 51] width 148 height 5
click at [55, 77] on nz-modal-container "Service TA - VOYAGE - PROPOSITION GLOBALE A utiliser dans le cadre de propositi…" at bounding box center [194, 92] width 389 height 185
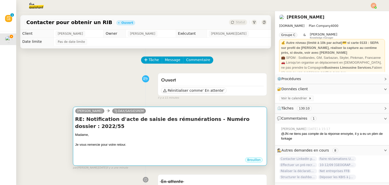
click at [129, 137] on div at bounding box center [170, 139] width 190 height 5
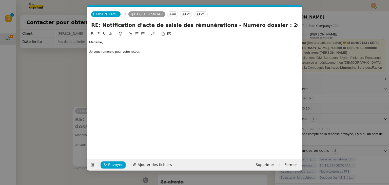
scroll to position [0, 11]
click at [147, 51] on div "Je vous remercie pour votre retour." at bounding box center [194, 51] width 211 height 5
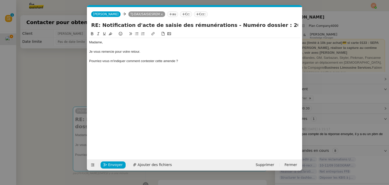
click at [90, 61] on div "Pourriez-vous m'indiquer comment contester cette amende ?" at bounding box center [194, 61] width 211 height 5
click at [136, 35] on icon at bounding box center [137, 34] width 4 height 4
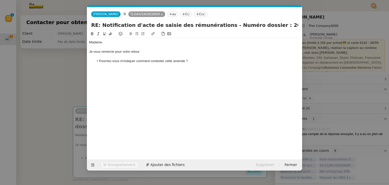
click at [187, 59] on li "Pourriez-vous m'indiquer comment contester cette amende ?" at bounding box center [197, 61] width 206 height 5
click at [190, 60] on li "Pourriez-vous m'indiquer comment contester cette amende ?" at bounding box center [197, 61] width 206 height 5
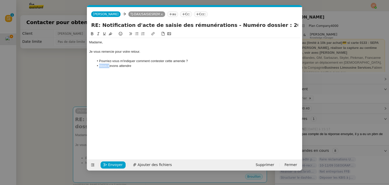
drag, startPoint x: 110, startPoint y: 64, endPoint x: 100, endPoint y: 66, distance: 10.0
click at [100, 66] on li "Nous devons attendre" at bounding box center [197, 66] width 206 height 5
click at [110, 66] on li "Devons attendre" at bounding box center [197, 66] width 206 height 5
click at [44, 80] on nz-modal-container "Service TA - VOYAGE - PROPOSITION GLOBALE A utiliser dans le cadre de propositi…" at bounding box center [194, 92] width 389 height 185
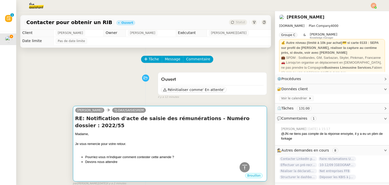
scroll to position [0, 0]
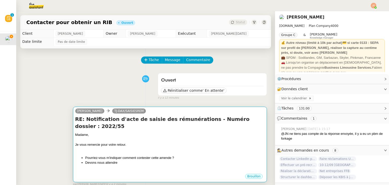
click at [153, 155] on li "Pourriez-vous m'indiquer comment contester cette amende ?" at bounding box center [174, 157] width 179 height 5
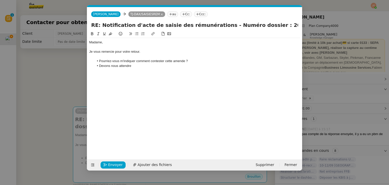
scroll to position [0, 11]
click at [139, 66] on li "Devons nous attendre" at bounding box center [197, 66] width 206 height 5
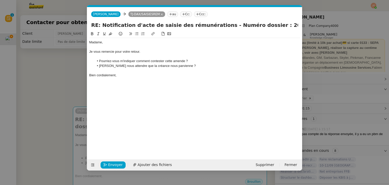
click at [107, 67] on li "[PERSON_NAME] nous attendre que la créance nous parvienne ?" at bounding box center [197, 66] width 206 height 5
click at [0, 0] on lt-em "Devons-nous" at bounding box center [0, 0] width 0 height 0
click at [125, 74] on div "Bien cordialement," at bounding box center [194, 75] width 211 height 5
click at [178, 66] on li "Devons-nous attendre que la créance nous parvienne ?" at bounding box center [197, 66] width 206 height 5
click at [193, 66] on li "Devons-nous attendre que la créance nous parvienne avant toute contestation ?" at bounding box center [197, 66] width 206 height 5
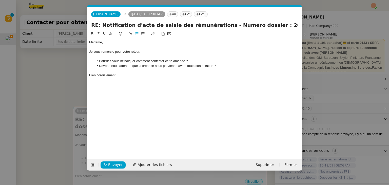
click at [168, 76] on div "Bien cordialement," at bounding box center [194, 75] width 211 height 5
click at [117, 163] on span "Envoyer" at bounding box center [115, 165] width 14 height 6
click at [117, 163] on span "Confirmer l'envoi" at bounding box center [123, 165] width 30 height 6
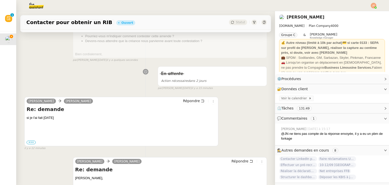
scroll to position [127, 0]
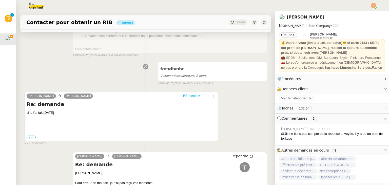
click at [188, 93] on span "Répondre" at bounding box center [191, 95] width 17 height 5
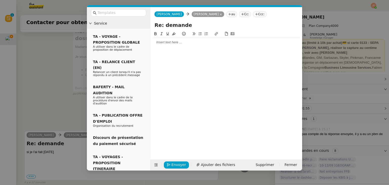
scroll to position [166, 0]
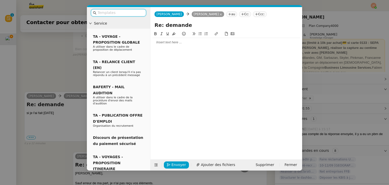
click at [169, 43] on div at bounding box center [227, 42] width 148 height 5
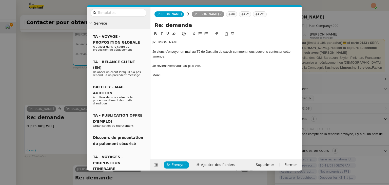
scroll to position [298, 0]
click at [177, 166] on span "Envoyer" at bounding box center [179, 165] width 14 height 6
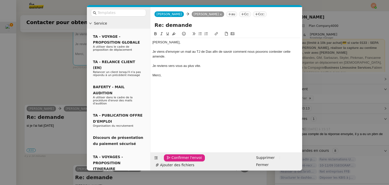
click at [177, 161] on span "Confirmer l'envoi" at bounding box center [187, 158] width 30 height 6
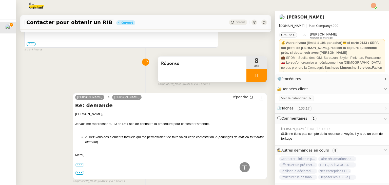
scroll to position [576, 0]
click at [249, 78] on div at bounding box center [257, 75] width 20 height 13
click at [258, 75] on button at bounding box center [262, 75] width 10 height 13
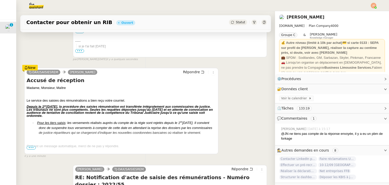
scroll to position [152, 0]
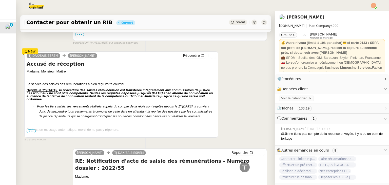
click at [212, 58] on icon at bounding box center [213, 55] width 3 height 3
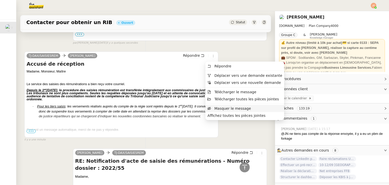
click at [218, 107] on span "Masquer le message" at bounding box center [232, 108] width 37 height 4
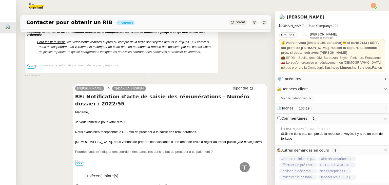
scroll to position [1217, 0]
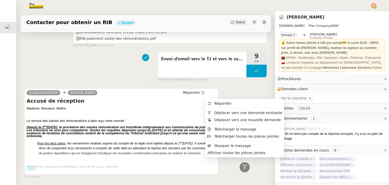
click at [212, 93] on icon at bounding box center [213, 93] width 3 height 3
click at [220, 144] on span "Masquer le message" at bounding box center [232, 146] width 37 height 4
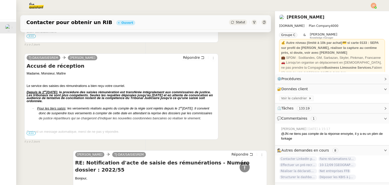
scroll to position [1825, 0]
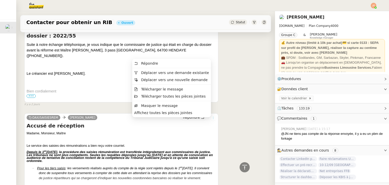
click at [211, 121] on button at bounding box center [214, 118] width 6 height 6
click at [174, 106] on span "Masquer le message" at bounding box center [159, 106] width 37 height 4
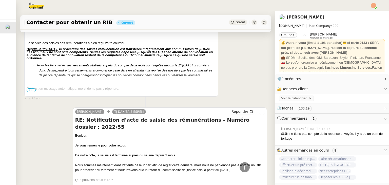
scroll to position [2205, 0]
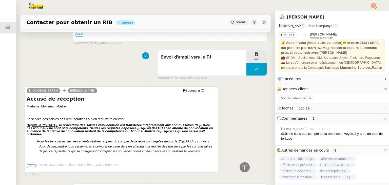
click at [212, 93] on icon at bounding box center [213, 90] width 3 height 3
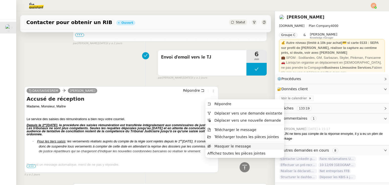
click at [220, 145] on span "Masquer le message" at bounding box center [232, 146] width 37 height 4
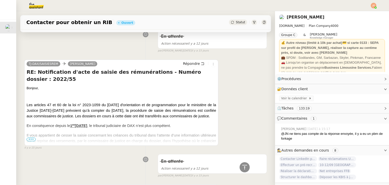
scroll to position [3828, 0]
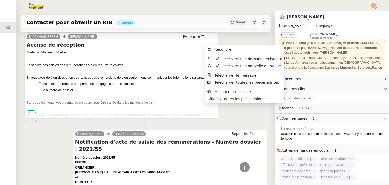
click at [212, 39] on icon at bounding box center [213, 36] width 3 height 3
click at [221, 91] on span "Masquer le message" at bounding box center [232, 92] width 37 height 4
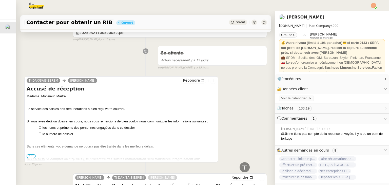
scroll to position [3954, 0]
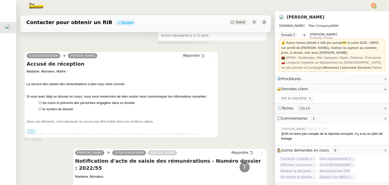
click at [211, 59] on button at bounding box center [214, 56] width 6 height 6
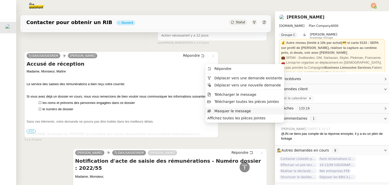
click at [223, 111] on span "Masquer le message" at bounding box center [232, 111] width 37 height 4
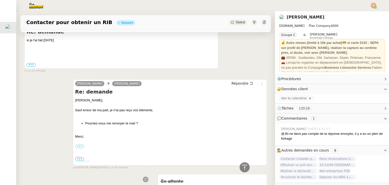
scroll to position [0, 0]
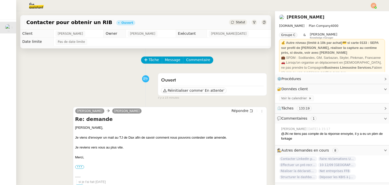
click at [236, 24] on span "Statut" at bounding box center [240, 23] width 9 height 4
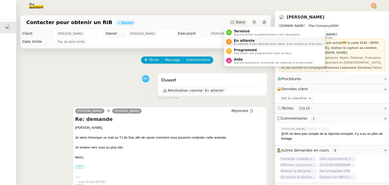
click at [238, 43] on span "En attente d'une réponse d'un client, d'un contact ou d'un tiers." at bounding box center [278, 44] width 89 height 3
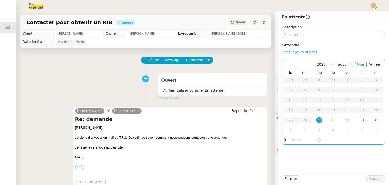
click at [345, 119] on div "29" at bounding box center [348, 120] width 6 height 6
click at [295, 138] on input "text" at bounding box center [304, 140] width 26 height 6
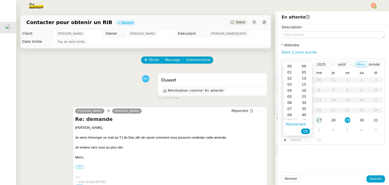
click at [291, 119] on div "09" at bounding box center [291, 121] width 14 height 6
click at [305, 67] on div "00" at bounding box center [305, 66] width 14 height 6
type input "09:00"
click at [306, 130] on span "Ok" at bounding box center [305, 131] width 5 height 5
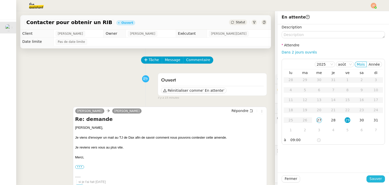
click at [371, 177] on span "Sauver" at bounding box center [376, 179] width 12 height 6
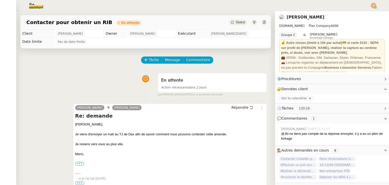
click at [60, 73] on div "En attente Action nécessaire dans 2 jours false par [PERSON_NAME][DATE] il y a …" at bounding box center [145, 84] width 243 height 26
click at [378, 7] on nz-header at bounding box center [194, 5] width 389 height 11
click at [372, 4] on img at bounding box center [374, 6] width 6 height 6
click at [359, 13] on span "Suivi" at bounding box center [356, 14] width 9 height 4
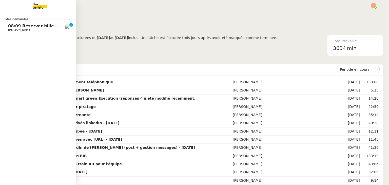
click at [29, 28] on span "08/09 Réserver billets de train AR pour l'équipe" at bounding box center [62, 26] width 109 height 5
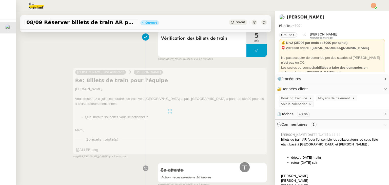
scroll to position [198, 0]
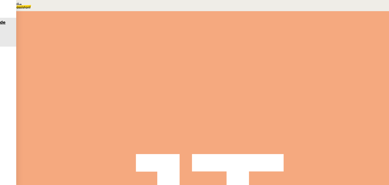
scroll to position [177, 0]
click at [83, 97] on button at bounding box center [73, 97] width 20 height 0
click at [70, 94] on icon at bounding box center [68, 96] width 4 height 4
click at [184, 98] on div "Augustin de Boisse Charlie The Assistant Axel BANDIAKY Répondre Re: Billets de …" at bounding box center [175, 143] width 224 height 90
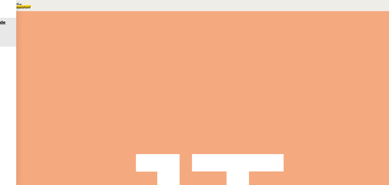
click at [81, 106] on span "Répondre" at bounding box center [73, 108] width 15 height 4
click at [60, 91] on nz-modal-container "Service TA - VOYAGE - PROPOSITION GLOBALE A utiliser dans le cadre de propositi…" at bounding box center [194, 128] width 389 height 257
click at [121, 97] on h4 "Re: Billets de train pour l'équipe" at bounding box center [175, 100] width 220 height 6
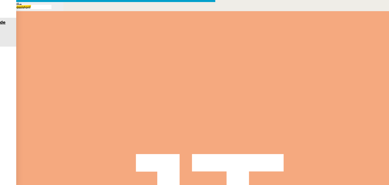
click at [44, 75] on nz-modal-container "Service TA - VOYAGE - PROPOSITION GLOBALE A utiliser dans le cadre de propositi…" at bounding box center [194, 146] width 389 height 292
click at [146, 137] on div "1 pièce(s) jointe(s) ALLER.png" at bounding box center [175, 146] width 220 height 18
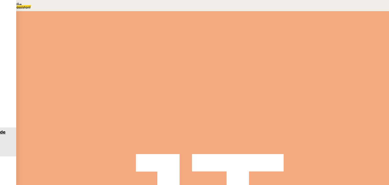
scroll to position [177, 0]
click at [79, 31] on span "Statut" at bounding box center [74, 33] width 9 height 4
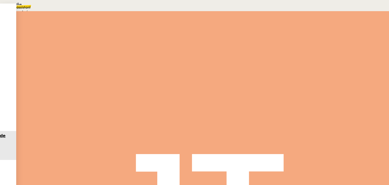
click at [122, 26] on span "En attente d'une réponse d'un client, d'un contact ou d'un tiers." at bounding box center [77, 24] width 89 height 3
click at [310, 98] on div "29" at bounding box center [307, 95] width 5 height 6
click at [297, 116] on input "text" at bounding box center [294, 114] width 24 height 4
drag, startPoint x: 292, startPoint y: 119, endPoint x: 299, endPoint y: 94, distance: 26.2
click at [292, 62] on div "09" at bounding box center [199, 59] width 379 height 6
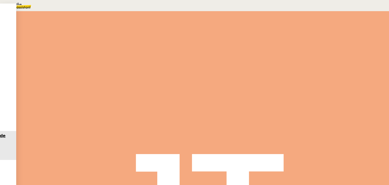
scroll to position [55, 0]
click at [304, 148] on div "00" at bounding box center [199, 151] width 379 height 6
type input "09:00"
click at [294, 130] on span "Sauver" at bounding box center [288, 128] width 11 height 4
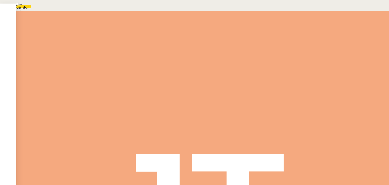
click at [25, 8] on span "Suivi" at bounding box center [20, 6] width 9 height 4
